Goal: Task Accomplishment & Management: Manage account settings

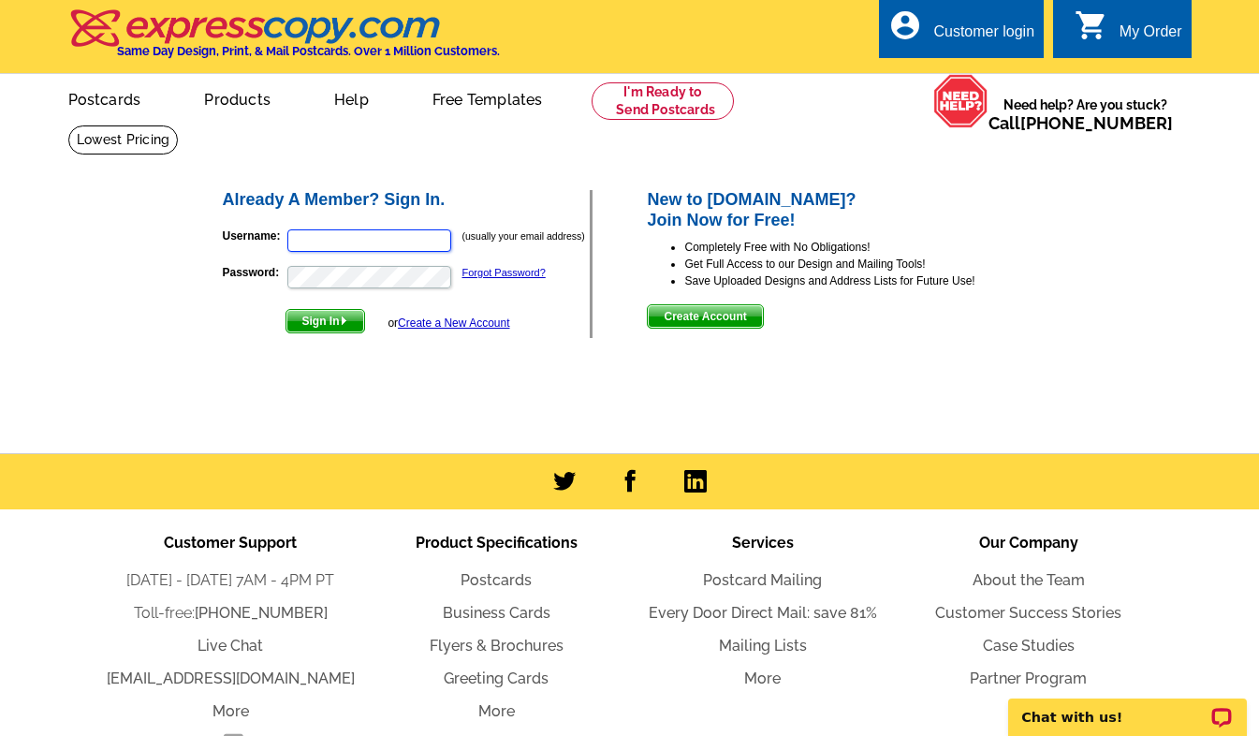
click at [402, 241] on input "Username:" at bounding box center [369, 240] width 164 height 22
type input "[EMAIL_ADDRESS][DOMAIN_NAME]"
click at [338, 323] on span "Sign In" at bounding box center [325, 321] width 78 height 22
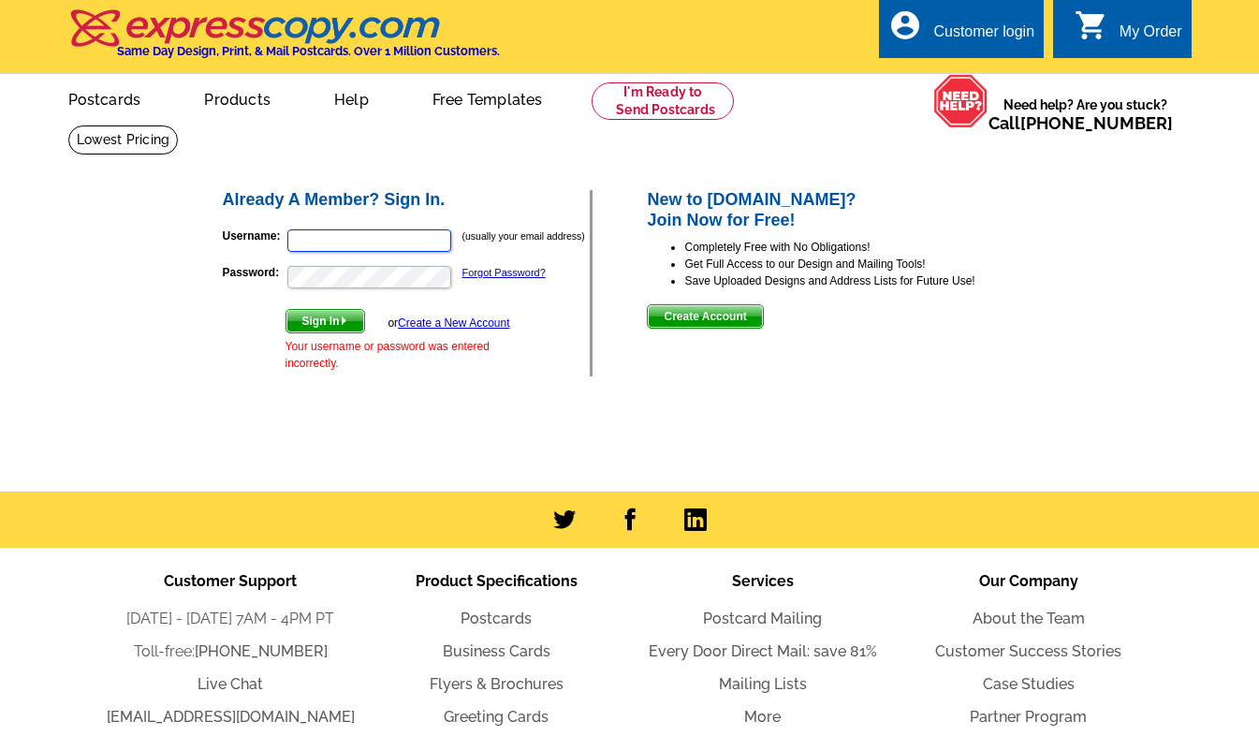
click at [387, 233] on input "Username:" at bounding box center [369, 240] width 164 height 22
type input "[EMAIL_ADDRESS][DOMAIN_NAME]"
click at [285, 309] on button "Sign In" at bounding box center [325, 321] width 80 height 24
click at [355, 240] on input "Username:" at bounding box center [369, 240] width 164 height 22
type input "[EMAIL_ADDRESS][DOMAIN_NAME]"
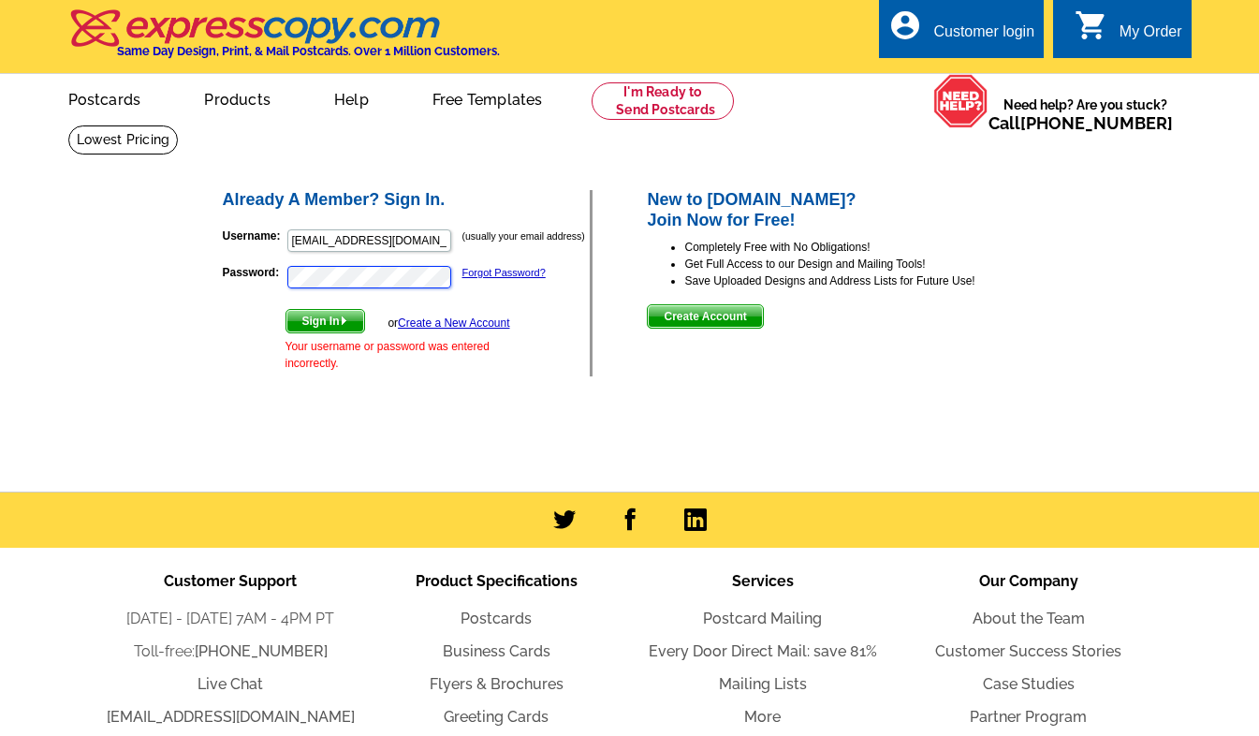
click at [285, 309] on button "Sign In" at bounding box center [325, 321] width 80 height 24
